Goal: Task Accomplishment & Management: Use online tool/utility

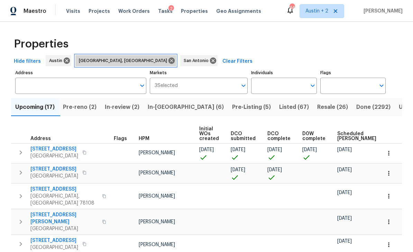
click at [169, 59] on icon at bounding box center [172, 60] width 6 height 6
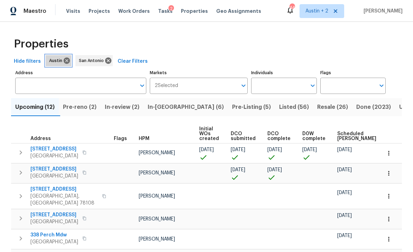
click at [65, 61] on icon at bounding box center [67, 60] width 6 height 6
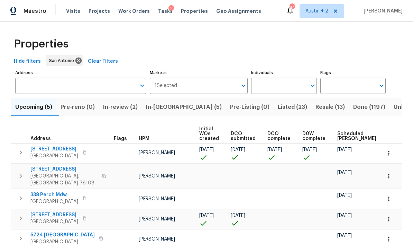
scroll to position [20, 0]
click at [274, 98] on button "Listed (23)" at bounding box center [293, 107] width 38 height 18
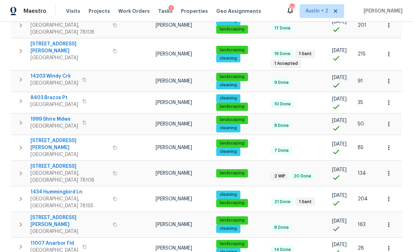
scroll to position [362, 0]
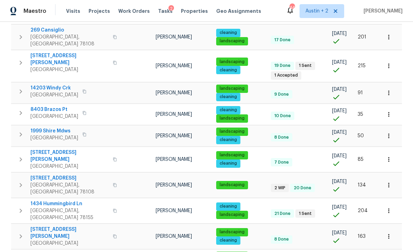
click at [44, 127] on span "1999 Shire Mdws" at bounding box center [54, 130] width 48 height 7
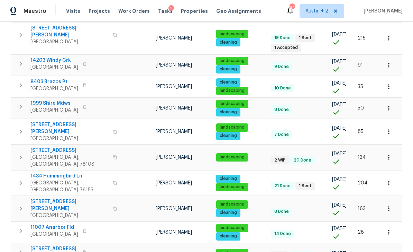
scroll to position [389, 0]
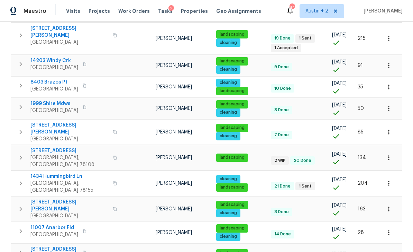
click at [47, 198] on span "[STREET_ADDRESS][PERSON_NAME]" at bounding box center [69, 205] width 78 height 14
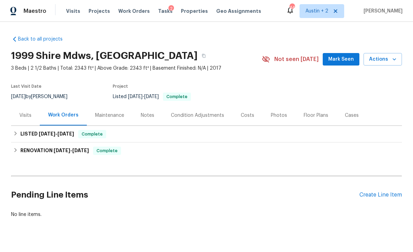
click at [347, 59] on span "Mark Seen" at bounding box center [342, 59] width 26 height 9
click at [22, 112] on div "Visits" at bounding box center [25, 115] width 12 height 7
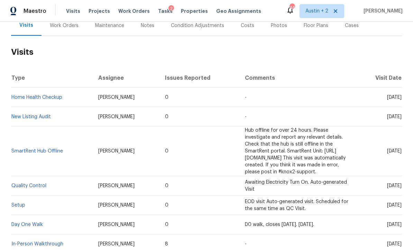
scroll to position [96, 0]
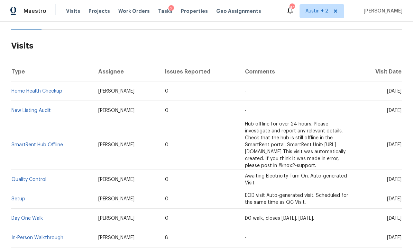
click at [21, 110] on link "New Listing Audit" at bounding box center [30, 110] width 39 height 5
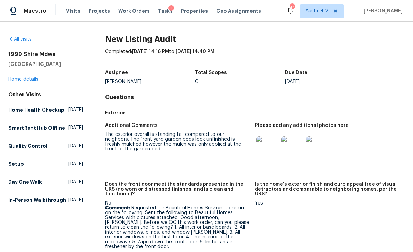
click at [14, 80] on link "Home details" at bounding box center [23, 79] width 30 height 5
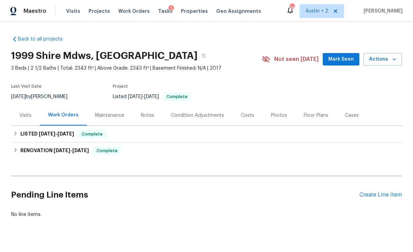
click at [335, 62] on span "Mark Seen" at bounding box center [342, 59] width 26 height 9
click at [30, 115] on div "Visits" at bounding box center [25, 115] width 12 height 7
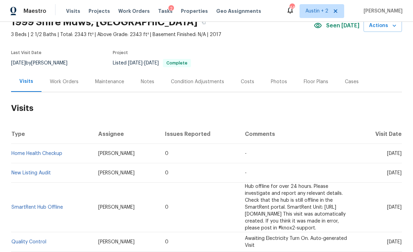
scroll to position [79, 0]
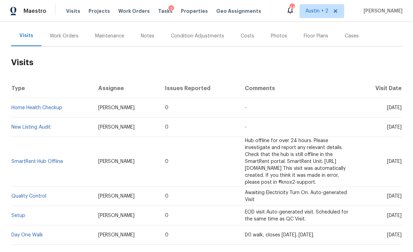
click at [42, 126] on link "New Listing Audit" at bounding box center [30, 127] width 39 height 5
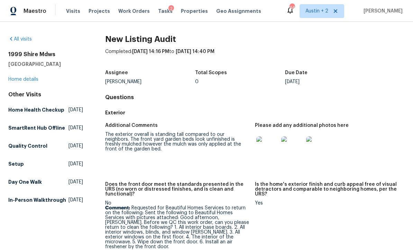
click at [21, 79] on link "Home details" at bounding box center [23, 79] width 30 height 5
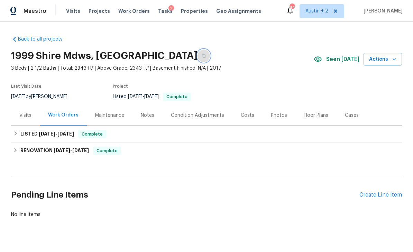
click at [206, 57] on icon "button" at bounding box center [203, 56] width 3 height 4
click at [206, 55] on icon "button" at bounding box center [204, 56] width 4 height 4
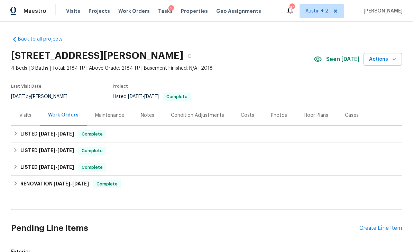
click at [27, 112] on div "Visits" at bounding box center [25, 115] width 12 height 7
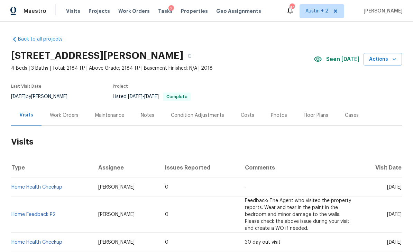
click at [394, 59] on icon "button" at bounding box center [394, 59] width 3 height 2
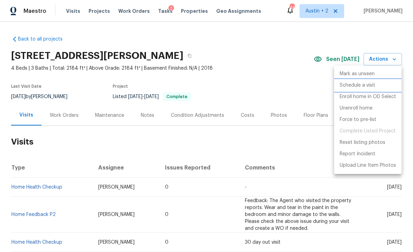
click at [368, 86] on p "Schedule a visit" at bounding box center [358, 85] width 36 height 7
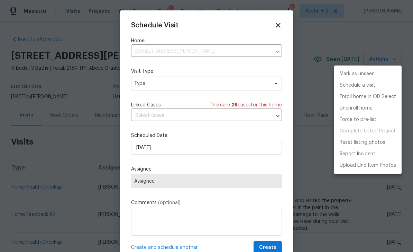
click at [193, 85] on div at bounding box center [206, 126] width 413 height 252
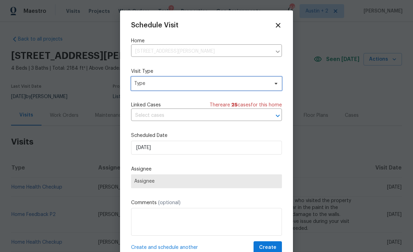
click at [228, 87] on span "Type" at bounding box center [201, 83] width 135 height 7
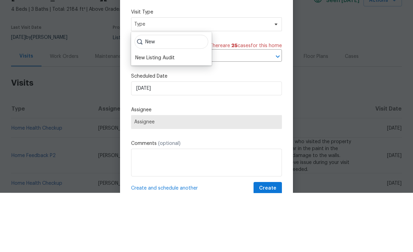
type input "New"
click at [169, 113] on div "New Listing Audit" at bounding box center [154, 116] width 39 height 7
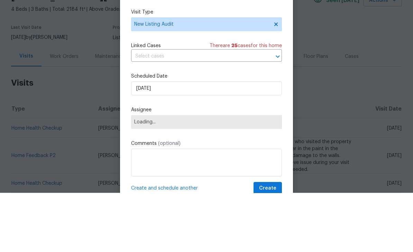
scroll to position [22, 0]
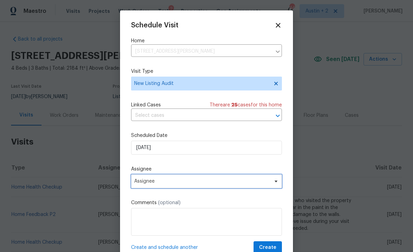
click at [165, 182] on span "Assignee" at bounding box center [202, 181] width 136 height 6
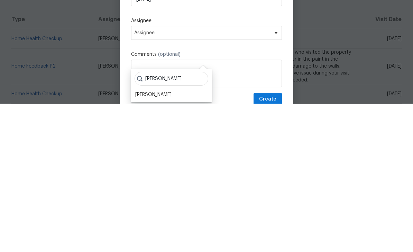
type input "Sheil"
click at [168, 239] on div "[PERSON_NAME]" at bounding box center [153, 242] width 36 height 7
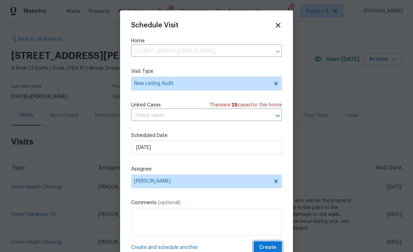
click at [271, 248] on span "Create" at bounding box center [267, 247] width 17 height 9
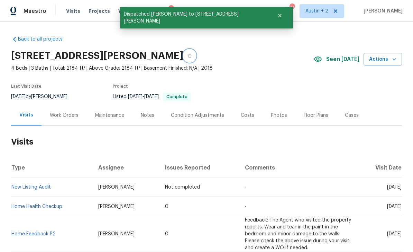
click at [196, 50] on button "button" at bounding box center [190, 56] width 12 height 12
